Goal: Transaction & Acquisition: Purchase product/service

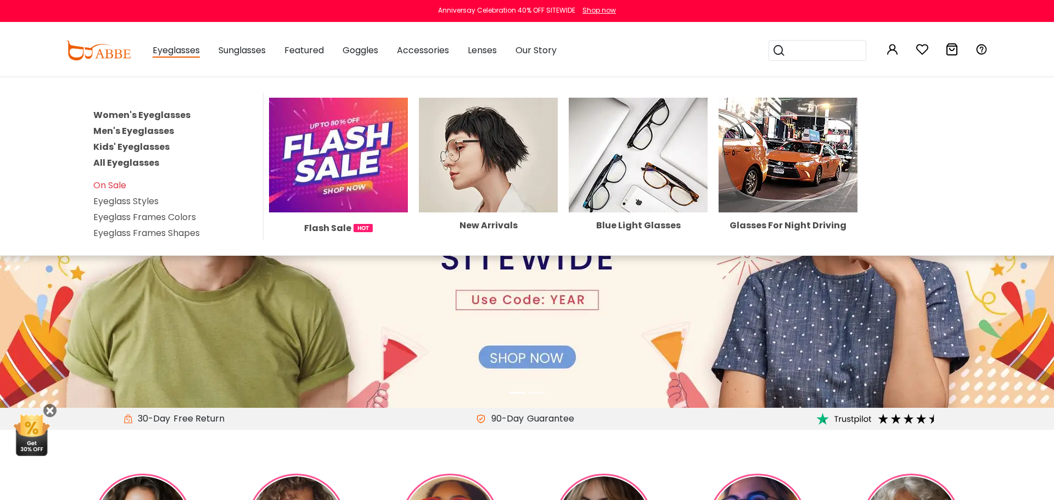
click at [144, 157] on link "All Eyeglasses" at bounding box center [126, 162] width 66 height 13
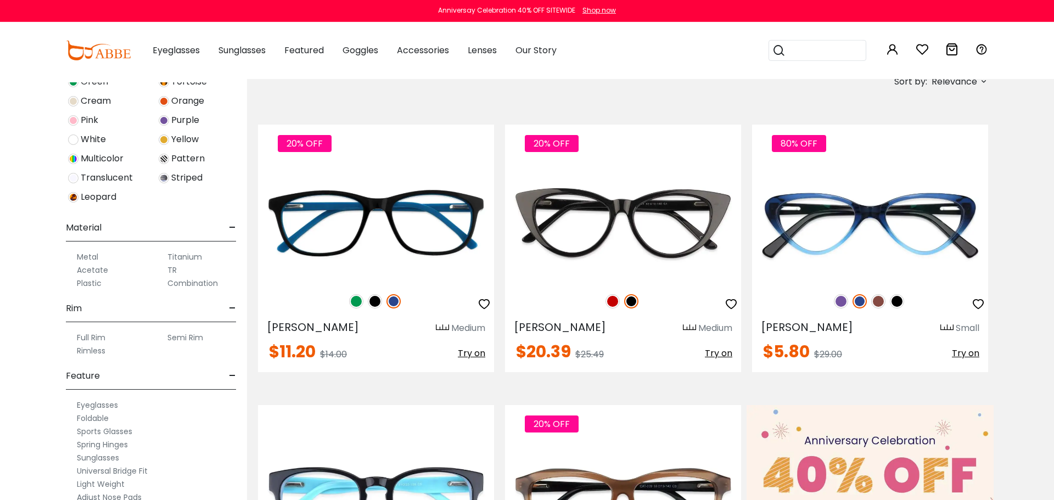
scroll to position [460, 0]
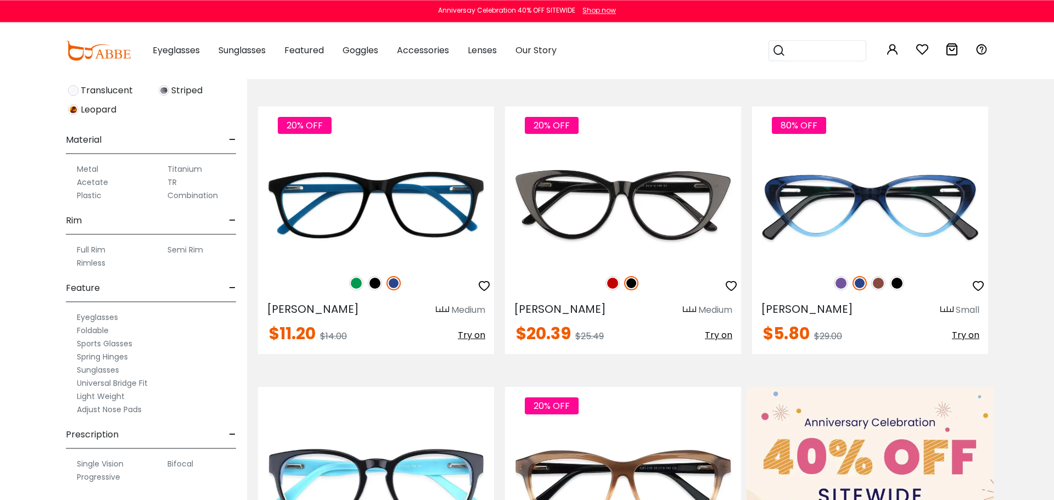
click at [123, 409] on label "Adjust Nose Pads" at bounding box center [109, 409] width 65 height 13
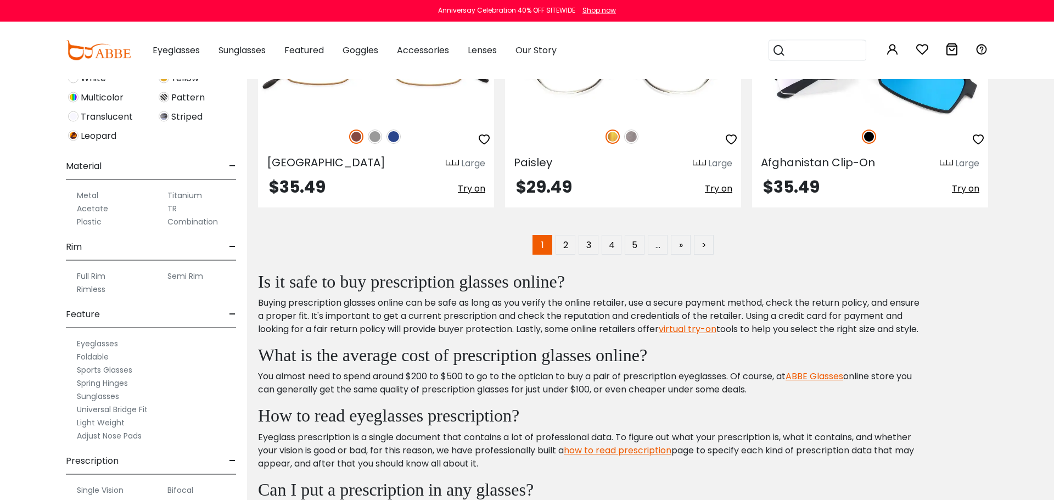
scroll to position [5706, 0]
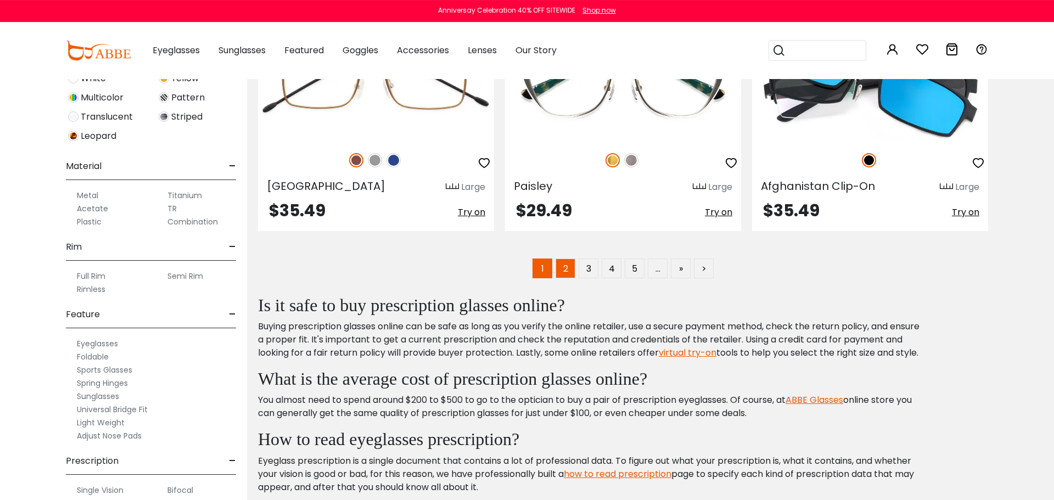
click at [561, 272] on link "2" at bounding box center [566, 269] width 20 height 20
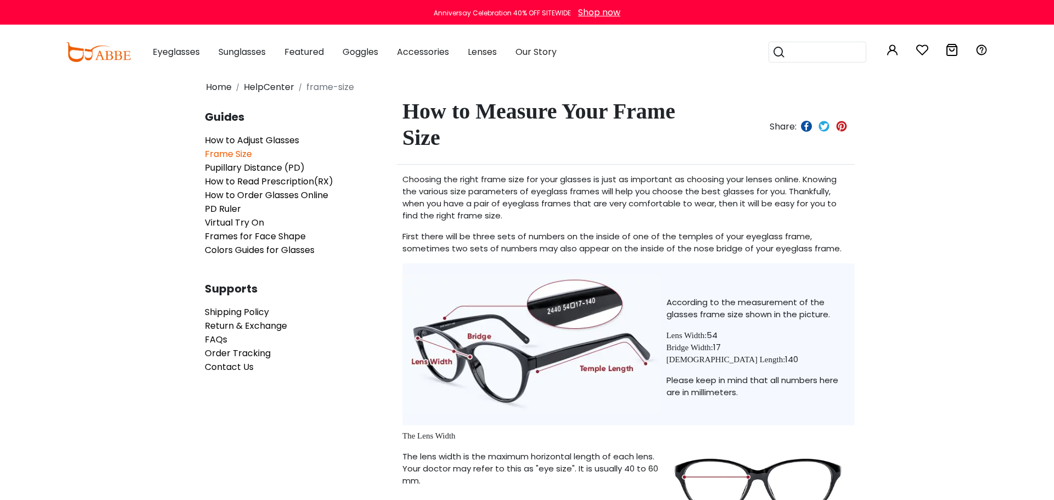
scroll to position [1, 0]
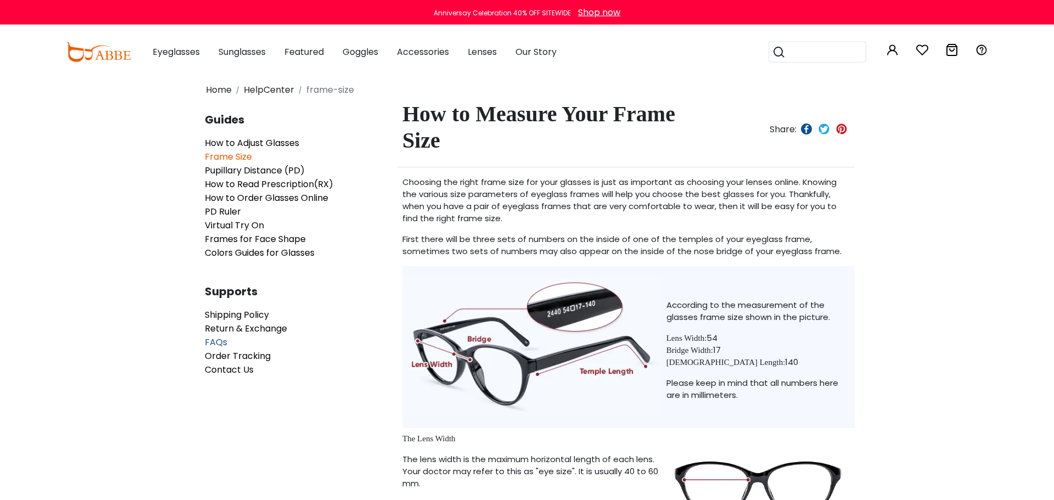
click at [220, 340] on span "FAQs" at bounding box center [216, 342] width 23 height 13
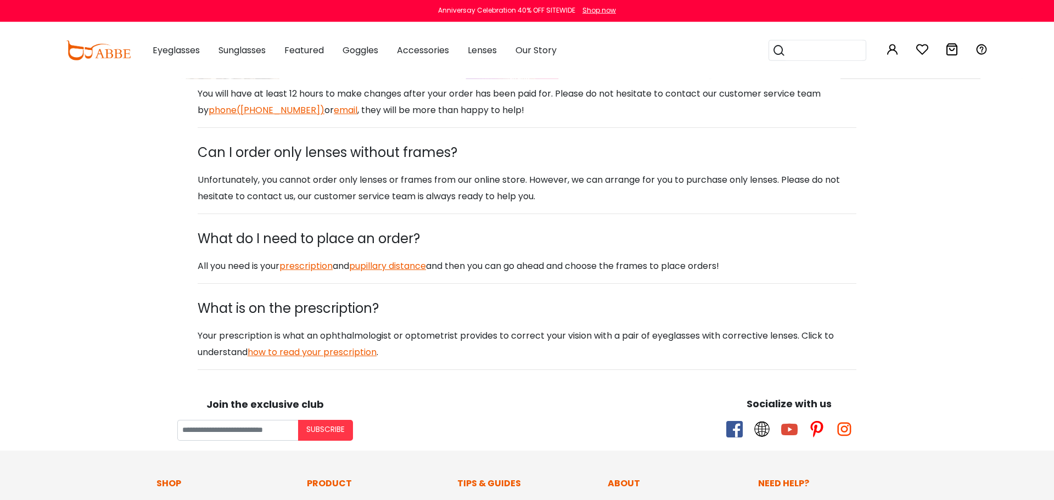
scroll to position [1208, 0]
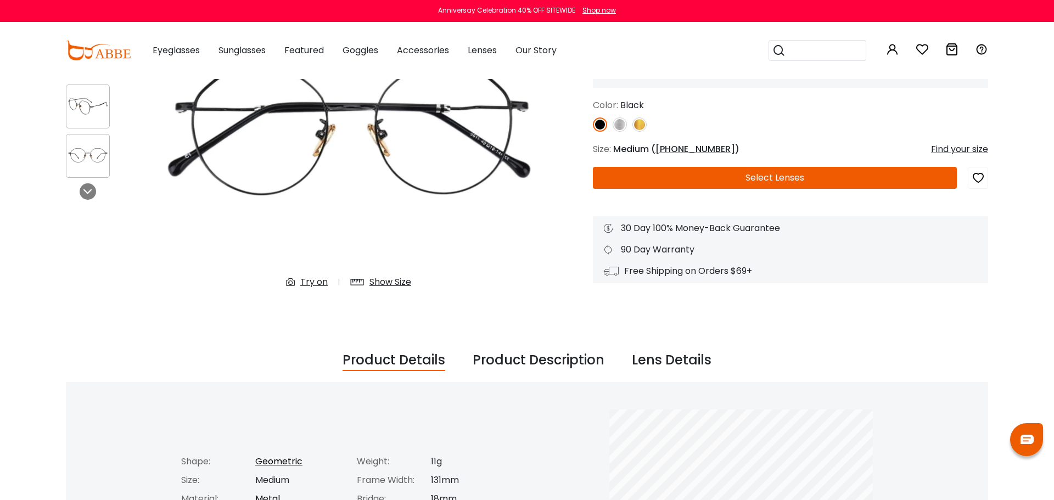
scroll to position [18, 0]
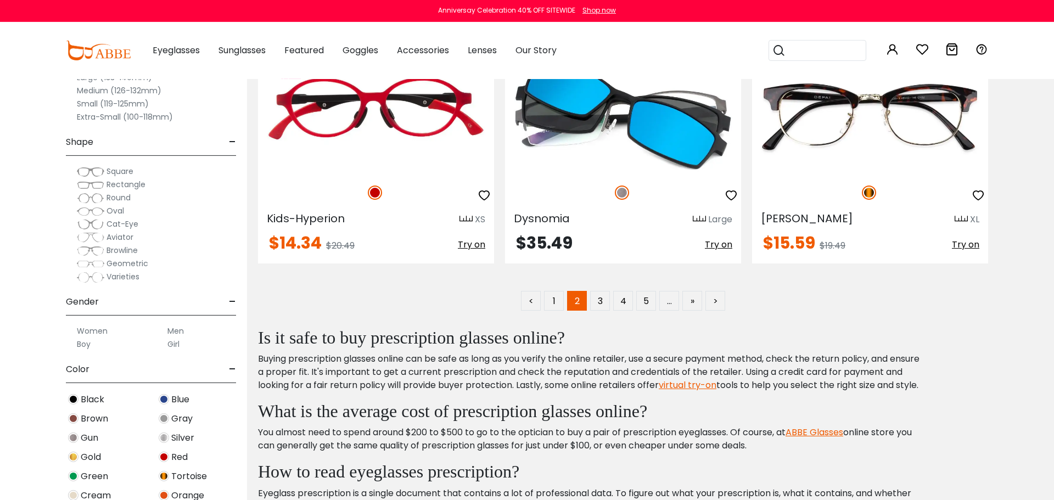
scroll to position [5641, 0]
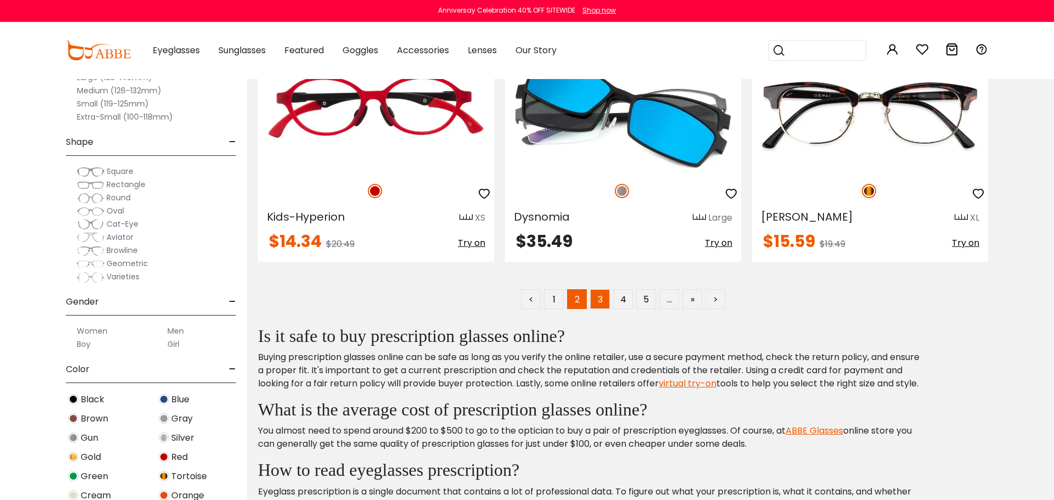
click at [597, 296] on link "3" at bounding box center [600, 299] width 20 height 20
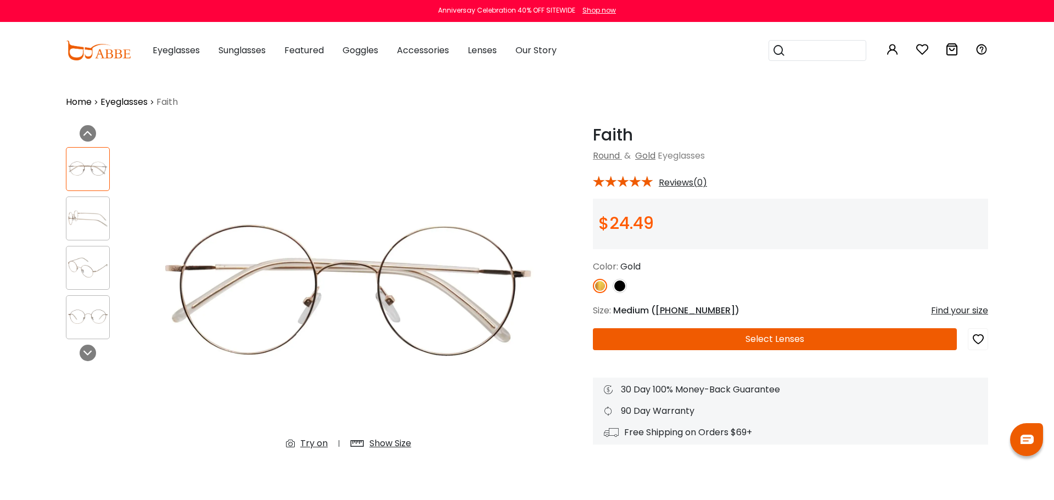
click at [960, 313] on div "Find your size" at bounding box center [959, 310] width 57 height 13
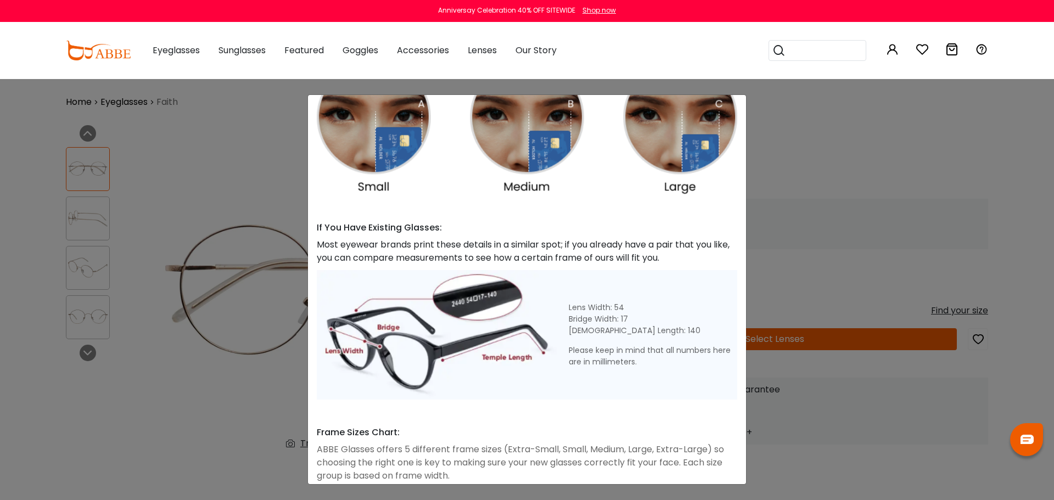
scroll to position [437, 0]
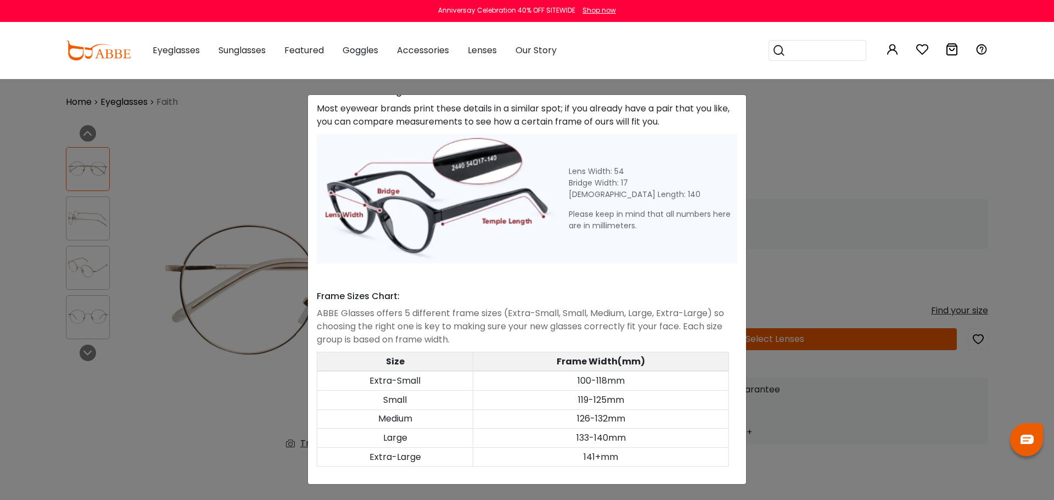
click at [848, 191] on div "Size Guide × A Skill For Finding Suitable Glasses Size: Use a Credit Card Place…" at bounding box center [527, 250] width 1054 height 500
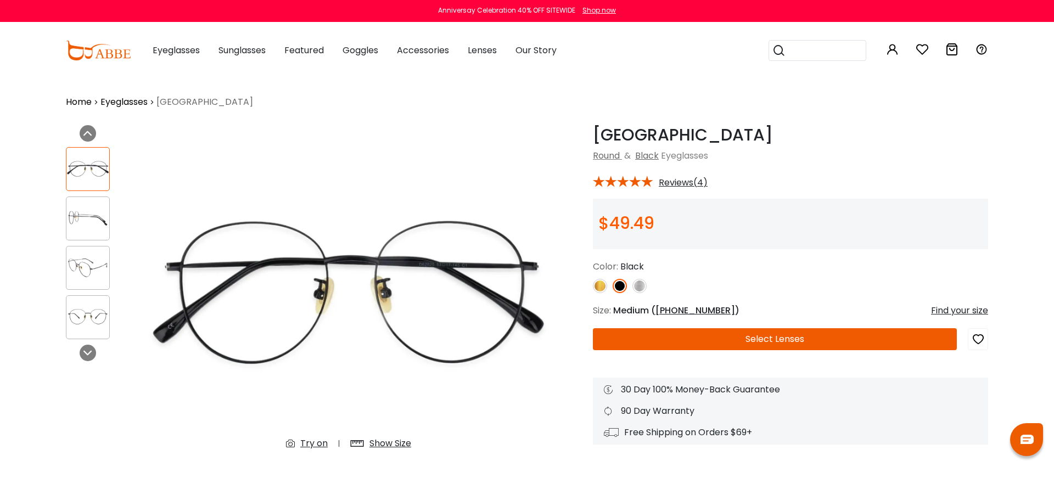
click at [597, 286] on img at bounding box center [600, 286] width 14 height 14
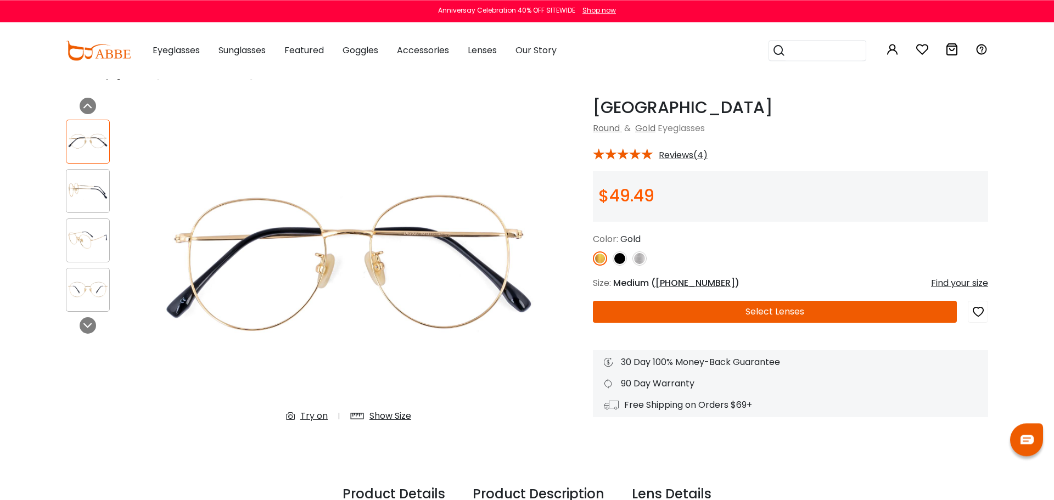
scroll to position [17, 0]
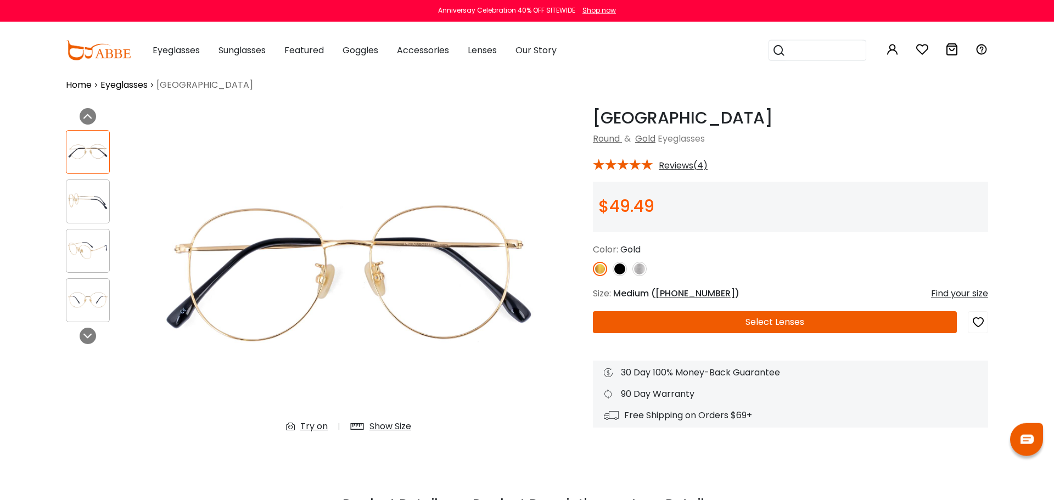
click at [327, 427] on div "Try on" at bounding box center [313, 426] width 27 height 13
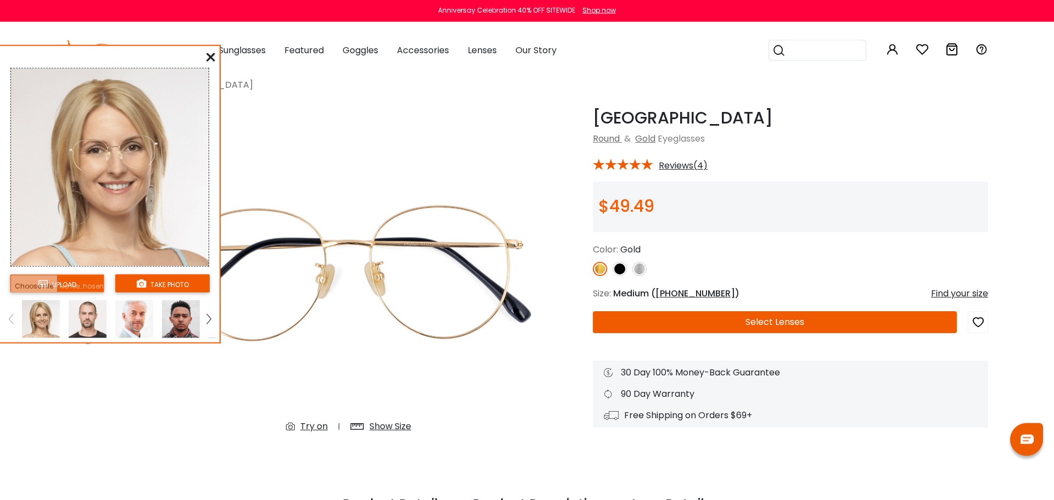
click at [212, 55] on icon at bounding box center [210, 57] width 9 height 9
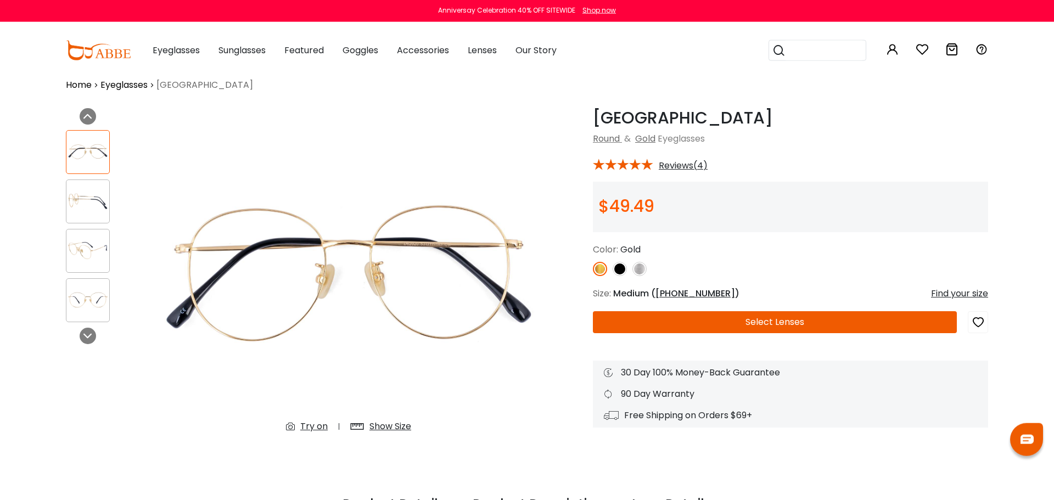
click at [380, 434] on div "Show Size" at bounding box center [380, 427] width 83 height 20
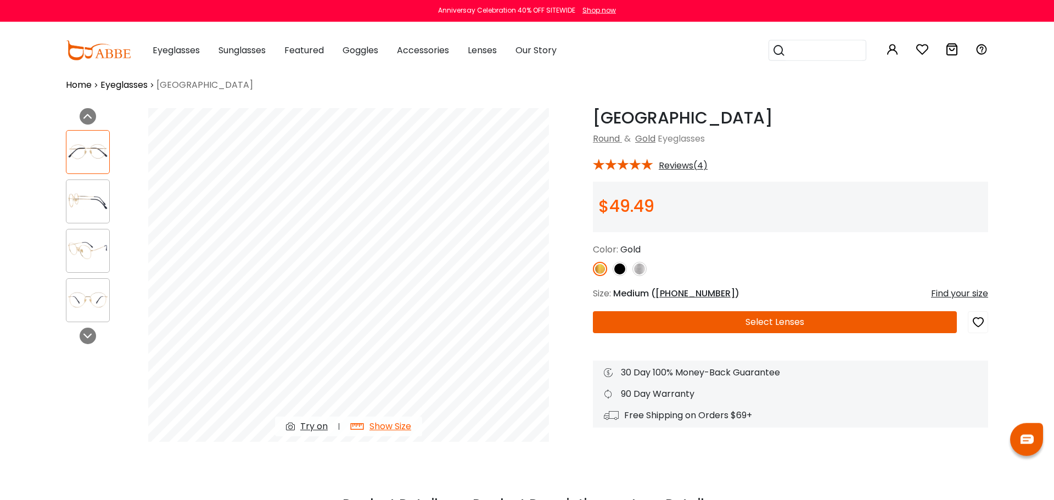
click at [380, 434] on div "Show Size" at bounding box center [380, 427] width 83 height 20
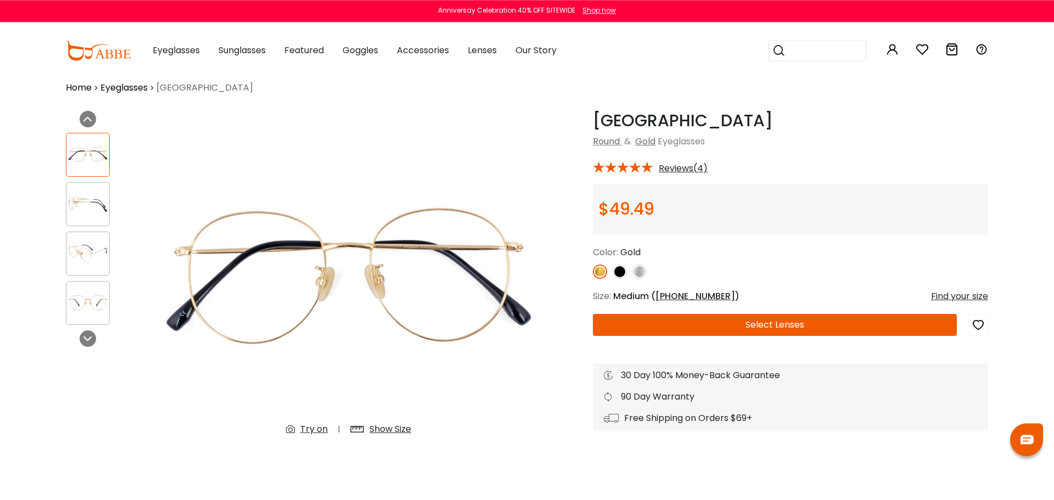
scroll to position [0, 0]
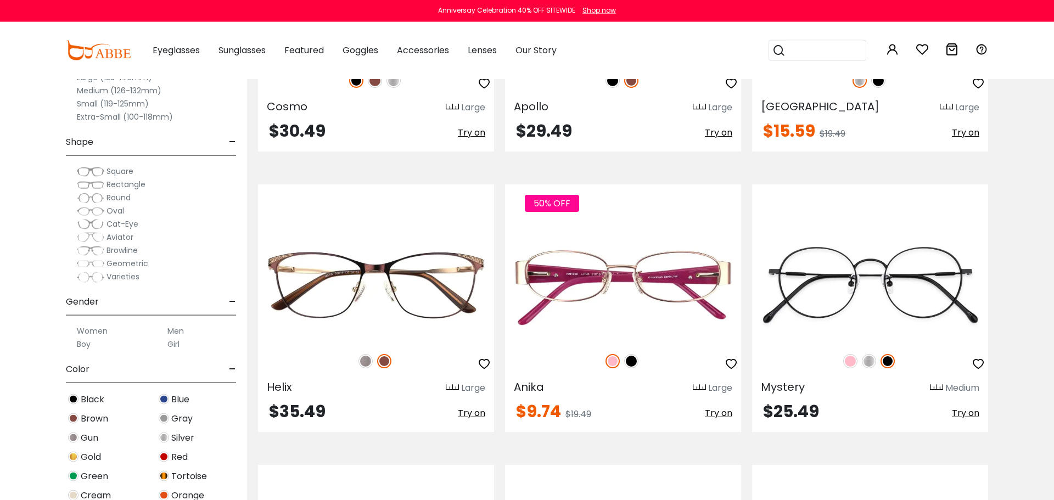
scroll to position [1017, 0]
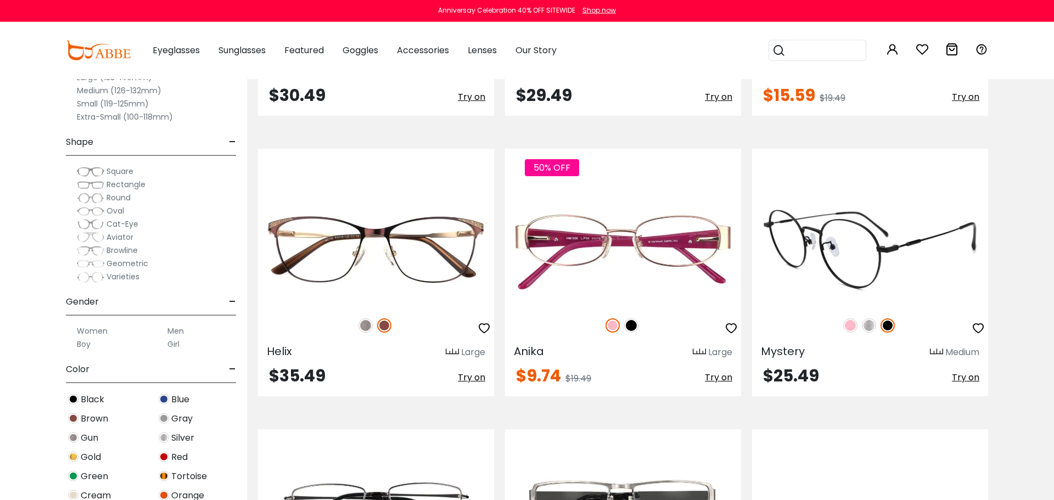
click at [871, 329] on img at bounding box center [869, 325] width 14 height 14
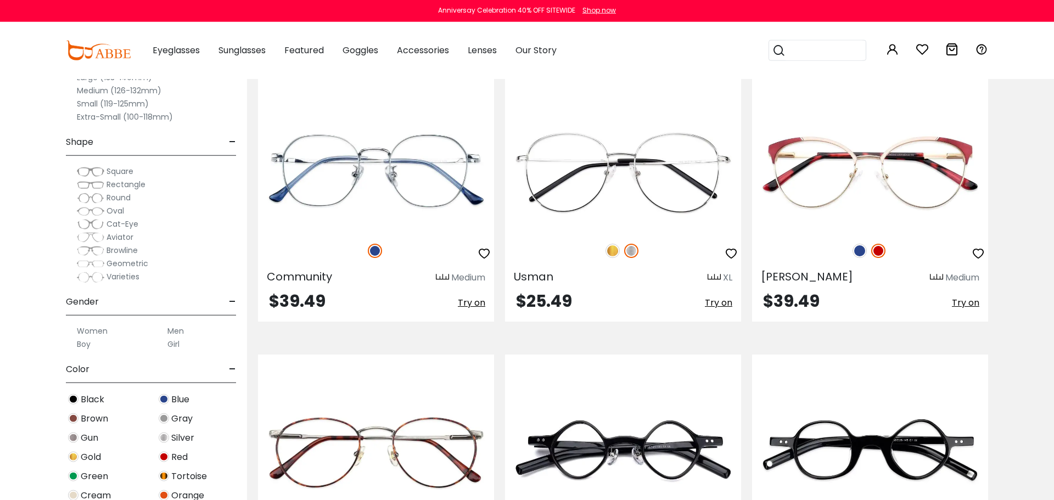
scroll to position [3057, 0]
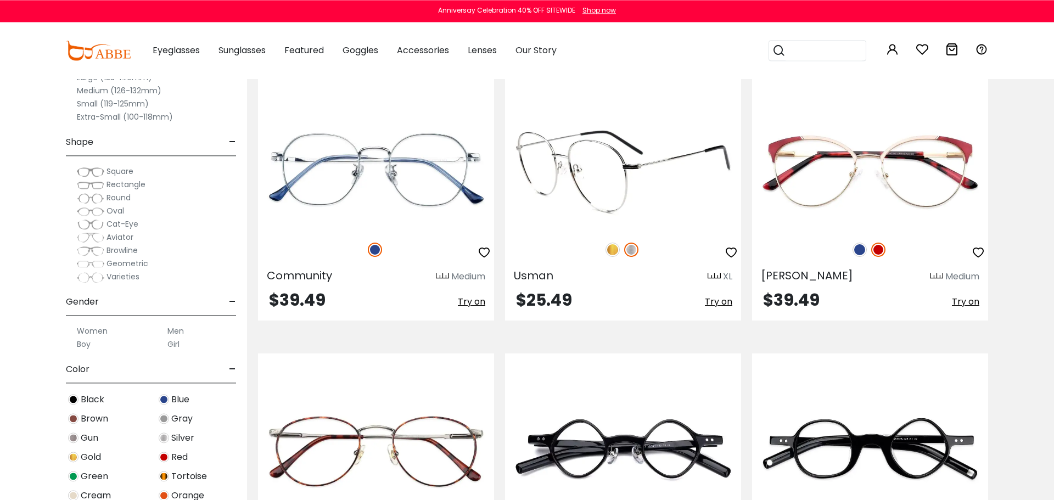
click at [609, 248] on img at bounding box center [613, 250] width 14 height 14
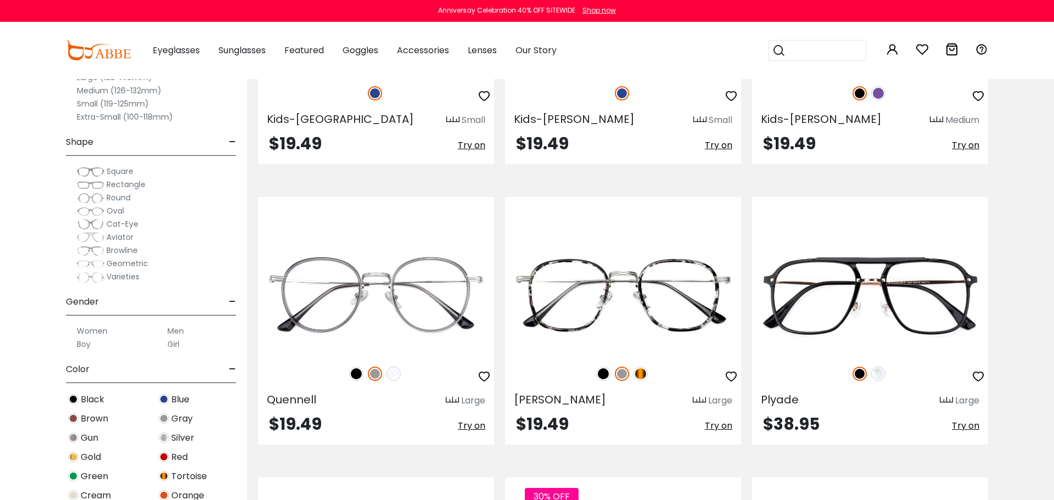
scroll to position [4483, 0]
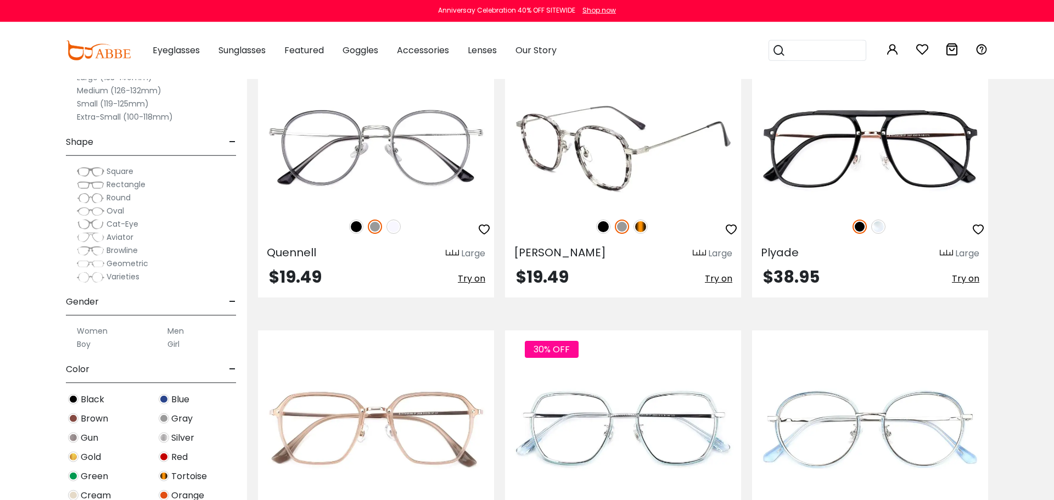
click at [645, 227] on img at bounding box center [641, 227] width 14 height 14
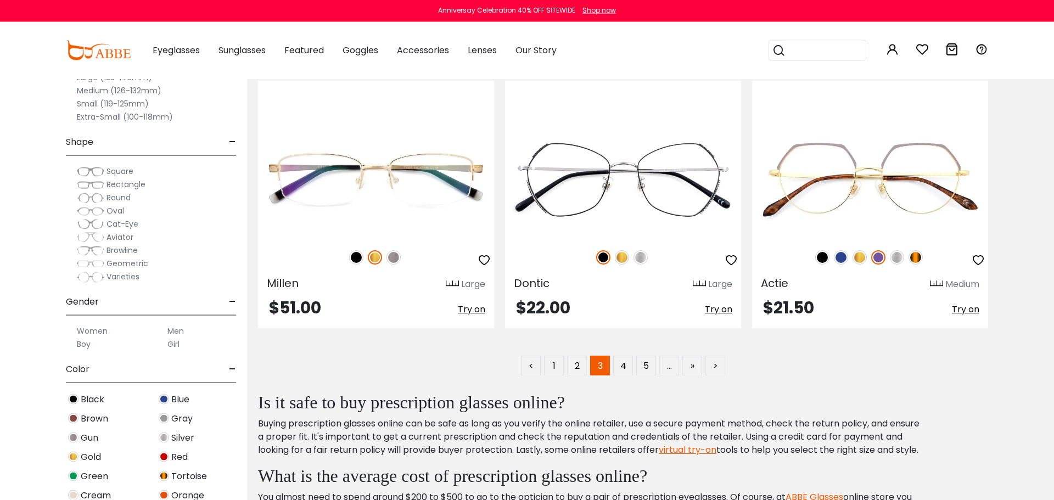
scroll to position [5576, 0]
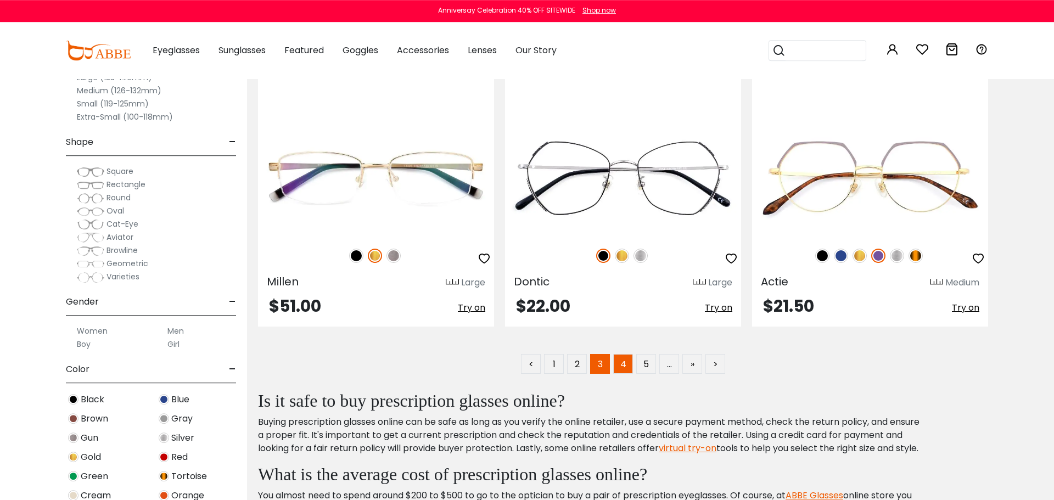
click at [622, 364] on link "4" at bounding box center [623, 364] width 20 height 20
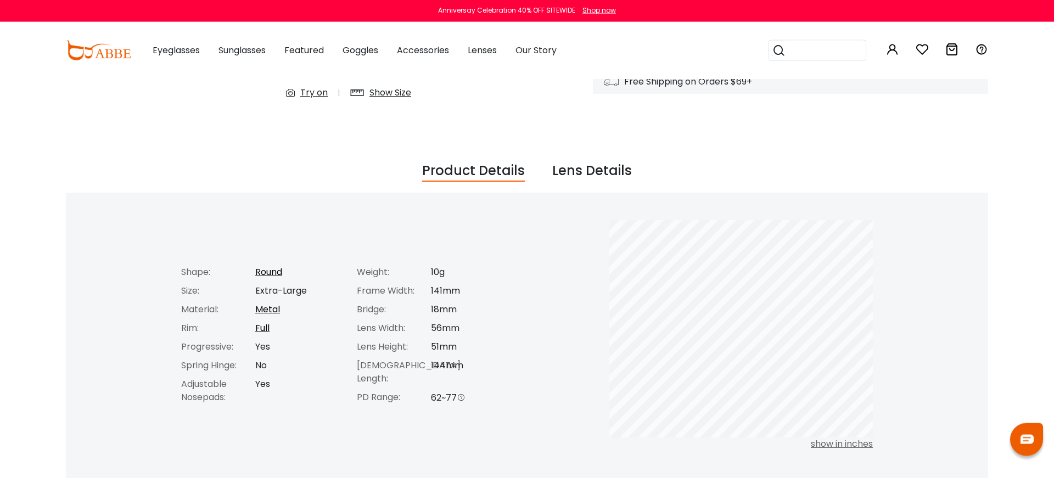
scroll to position [352, 0]
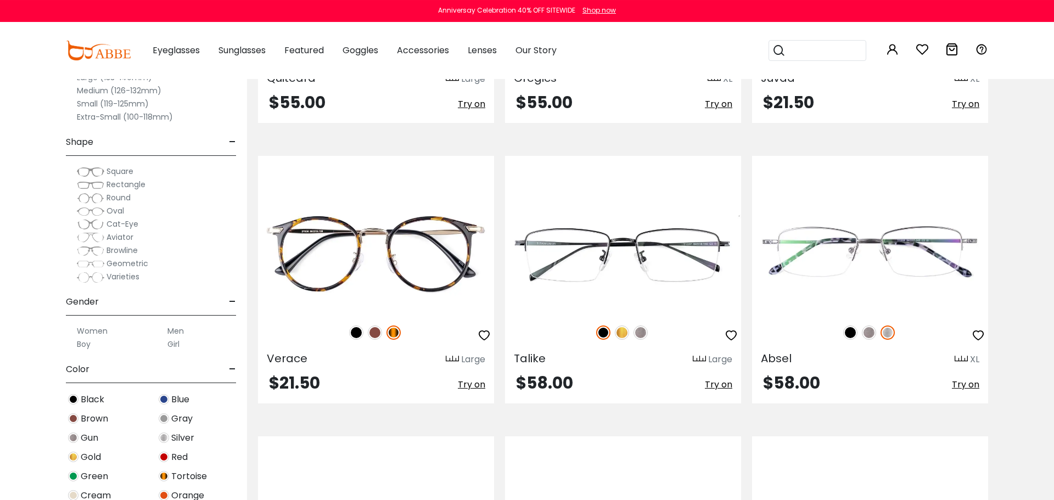
scroll to position [1575, 0]
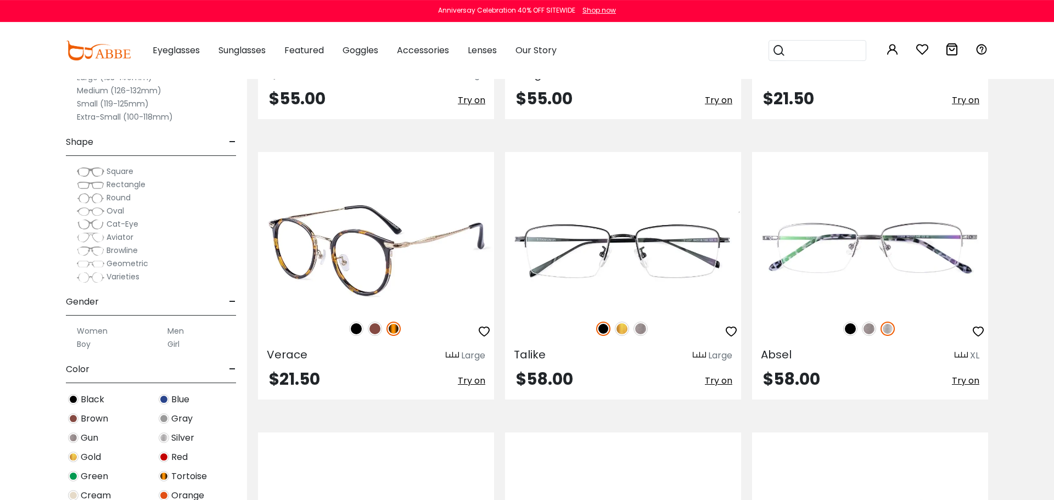
click at [354, 326] on img at bounding box center [356, 329] width 14 height 14
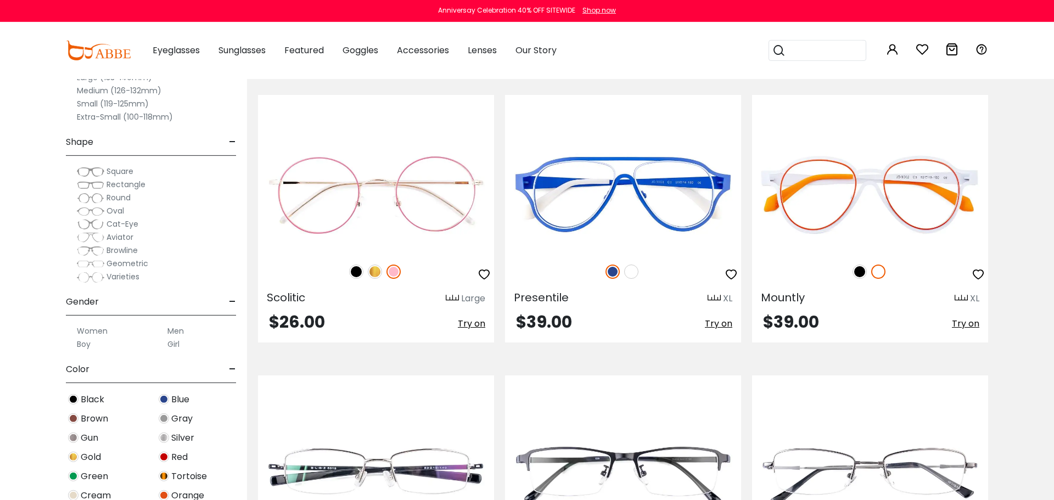
scroll to position [3597, 0]
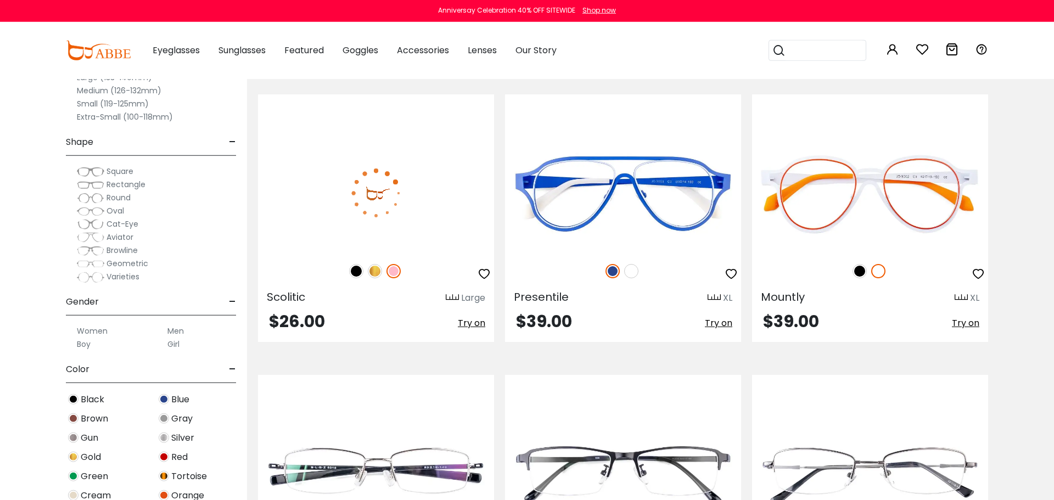
click at [378, 277] on img at bounding box center [375, 271] width 14 height 14
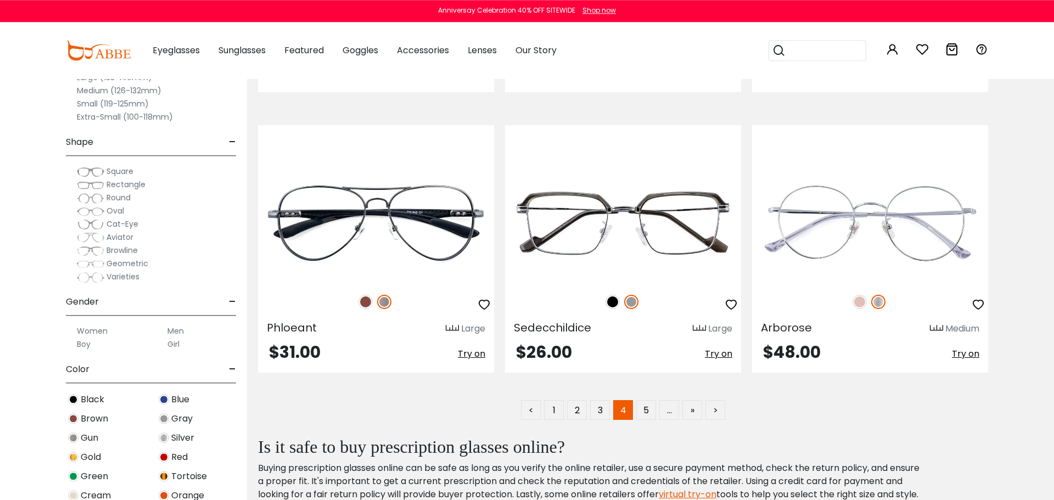
scroll to position [5532, 0]
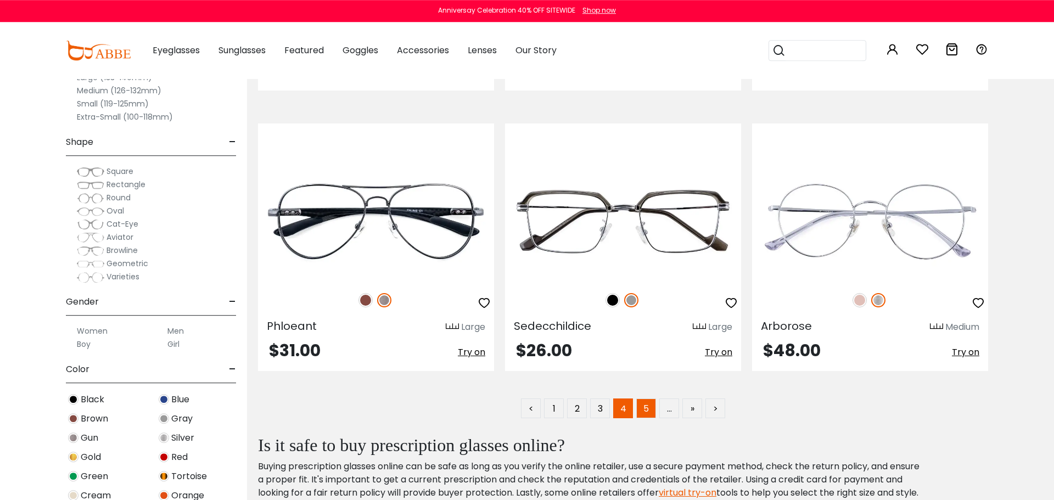
click at [652, 406] on link "5" at bounding box center [646, 409] width 20 height 20
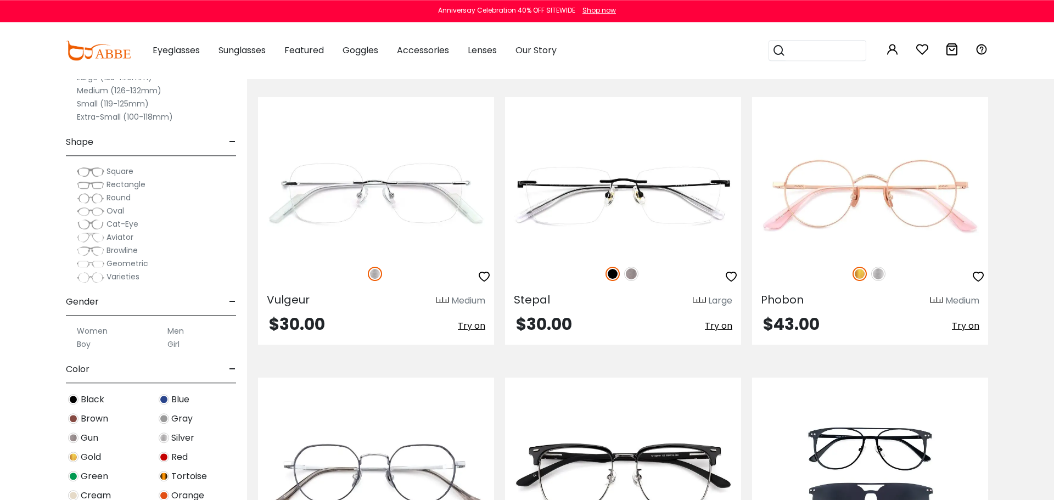
scroll to position [790, 0]
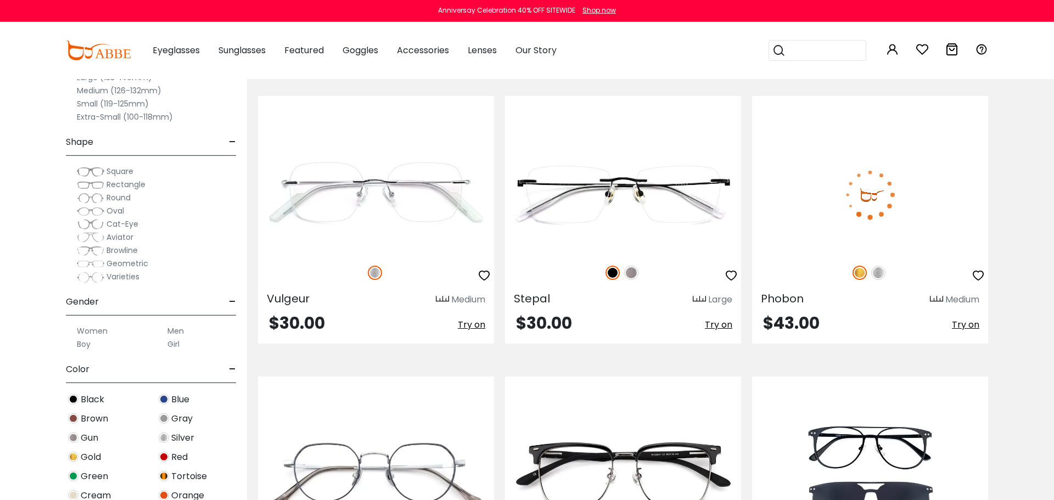
click at [874, 269] on img at bounding box center [878, 273] width 14 height 14
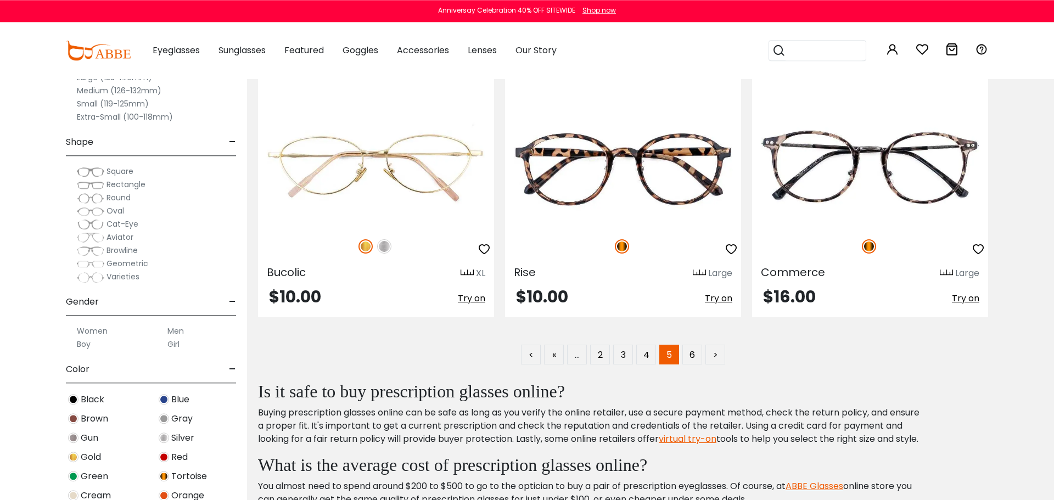
scroll to position [5586, 0]
click at [691, 356] on link "6" at bounding box center [692, 354] width 20 height 20
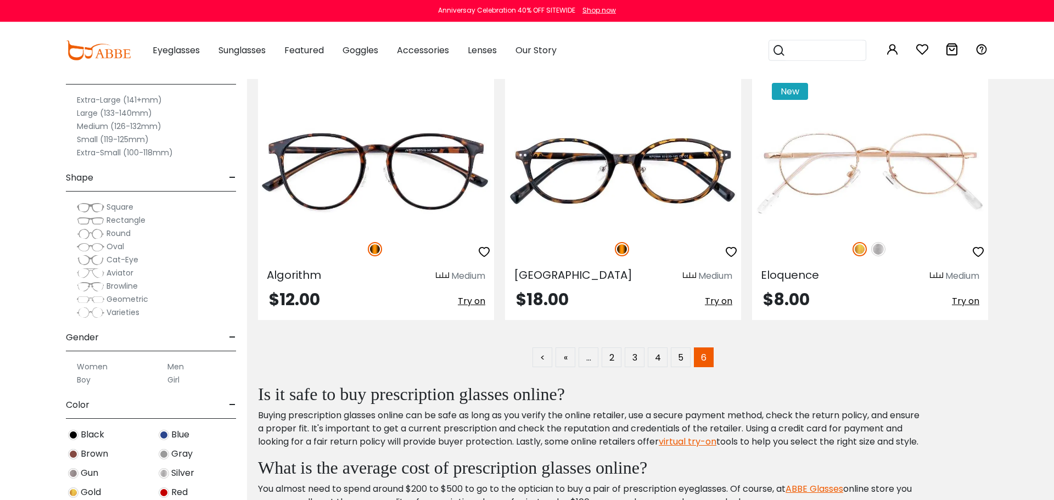
scroll to position [108, 0]
